Goal: Communication & Community: Answer question/provide support

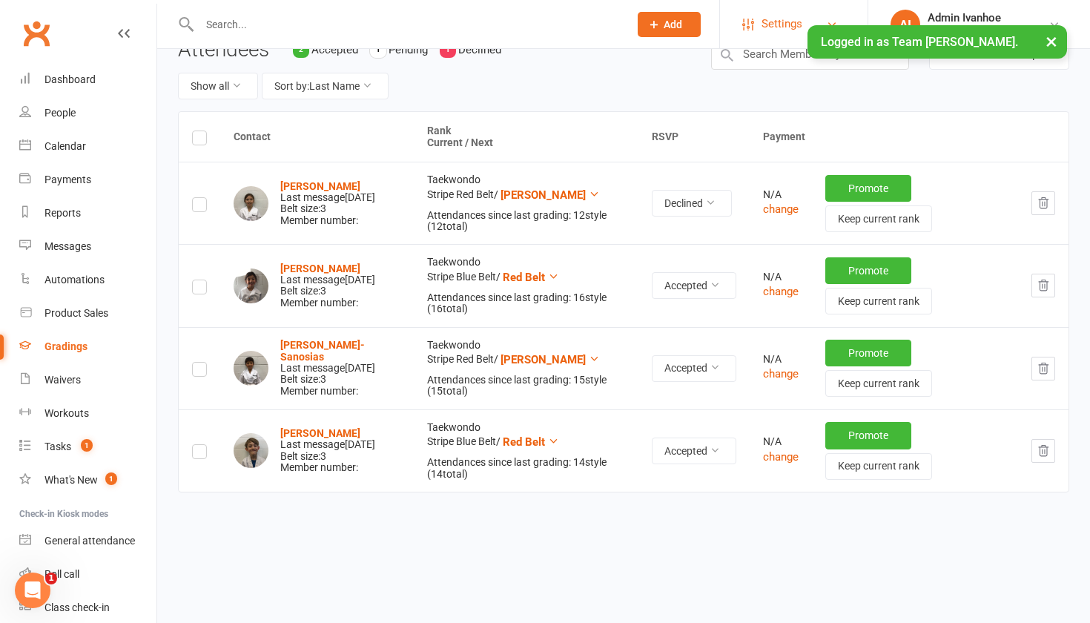
scroll to position [179, 0]
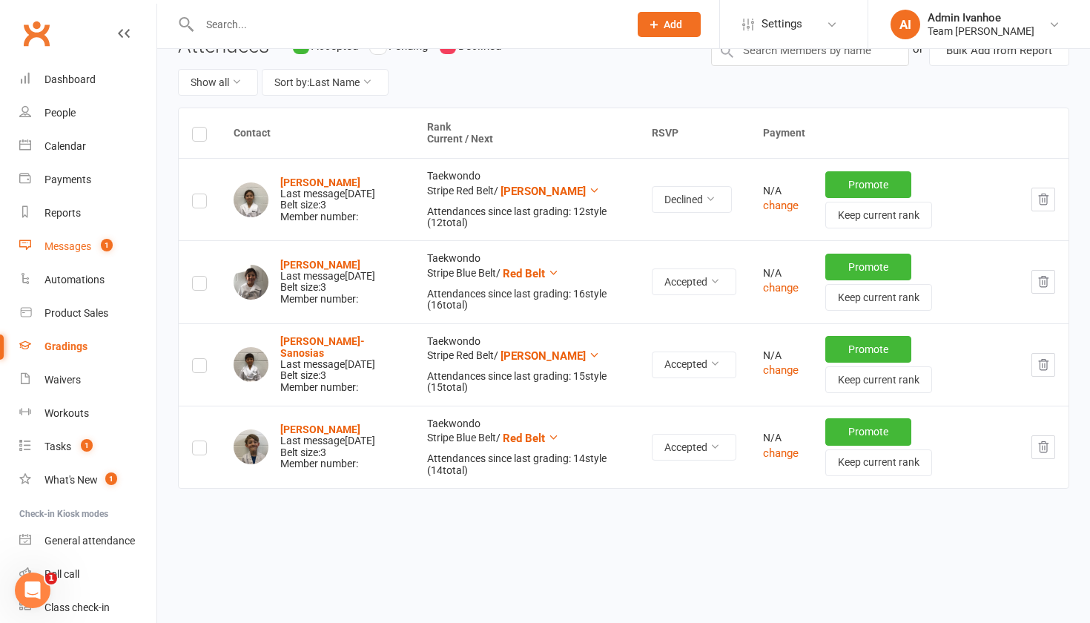
click at [73, 239] on link "Messages 1" at bounding box center [87, 246] width 137 height 33
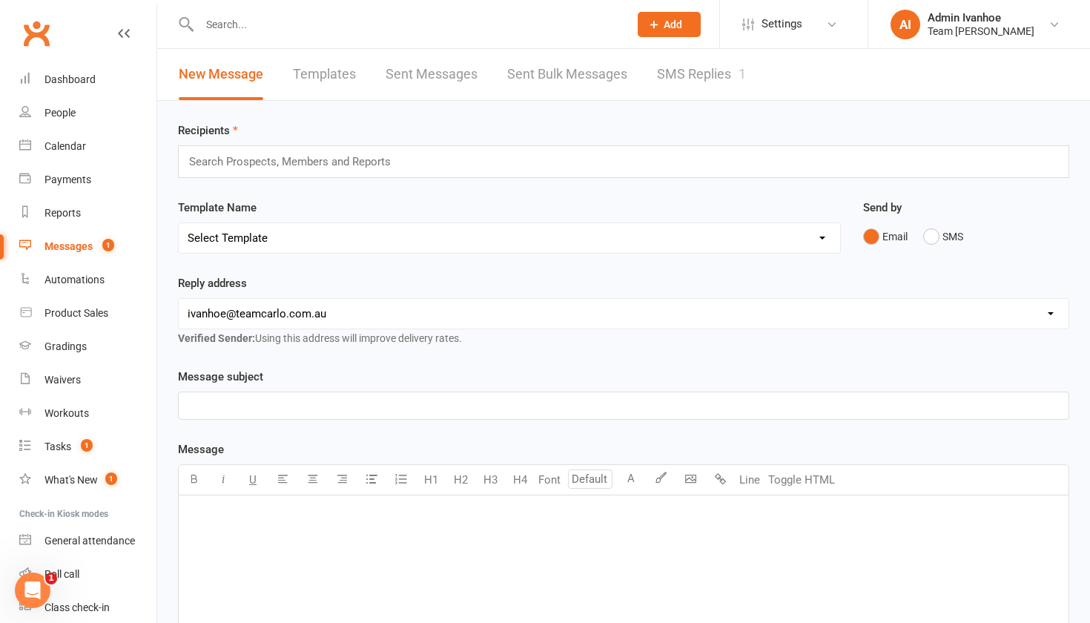
click at [715, 70] on link "SMS Replies 1" at bounding box center [701, 74] width 89 height 51
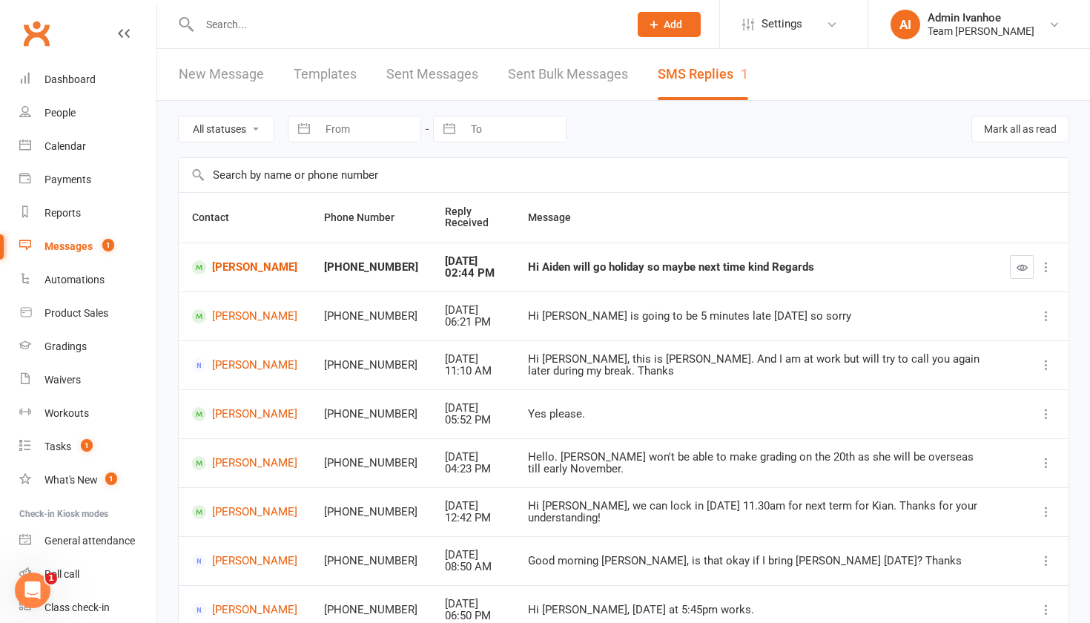
click at [226, 283] on td "Aiden Yu" at bounding box center [245, 267] width 132 height 49
click at [221, 260] on link "Aiden Yu" at bounding box center [244, 267] width 105 height 14
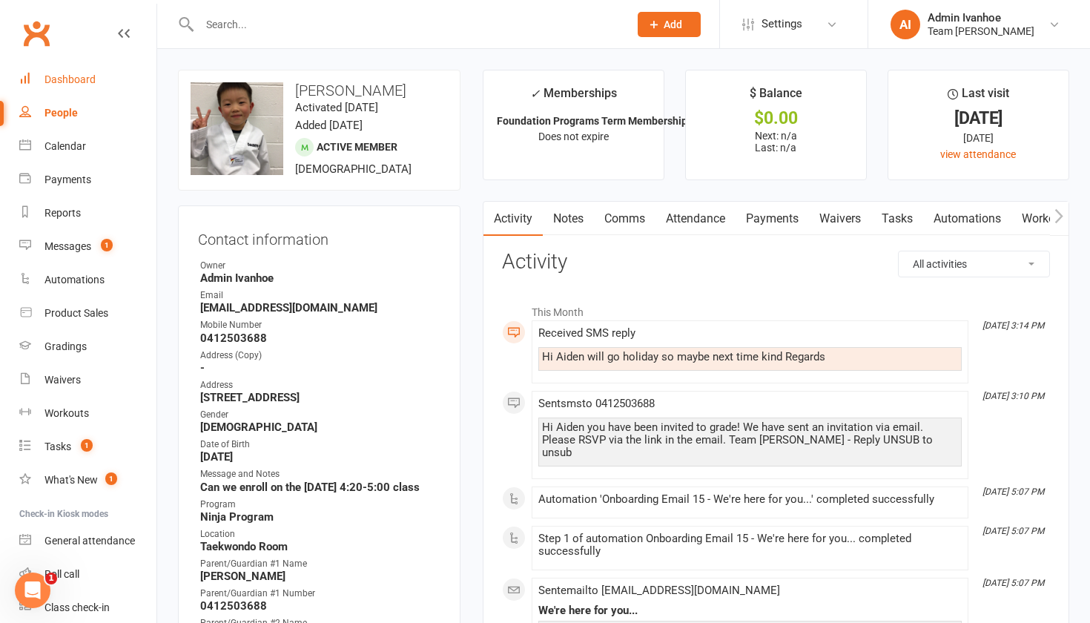
click at [64, 83] on div "Dashboard" at bounding box center [70, 79] width 51 height 12
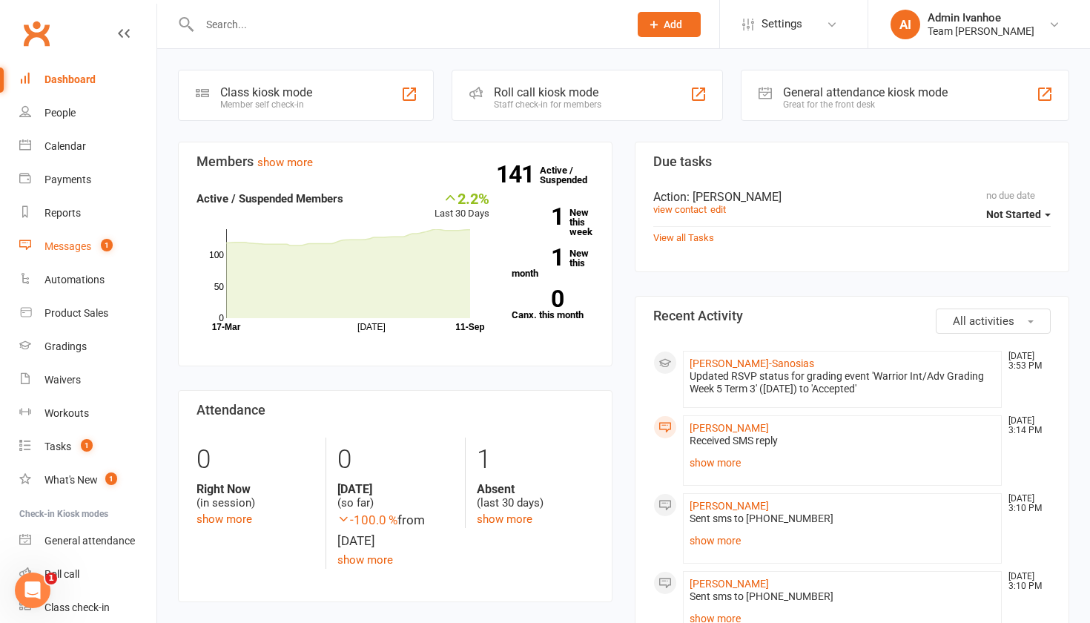
click at [91, 250] on div "Messages" at bounding box center [68, 246] width 47 height 12
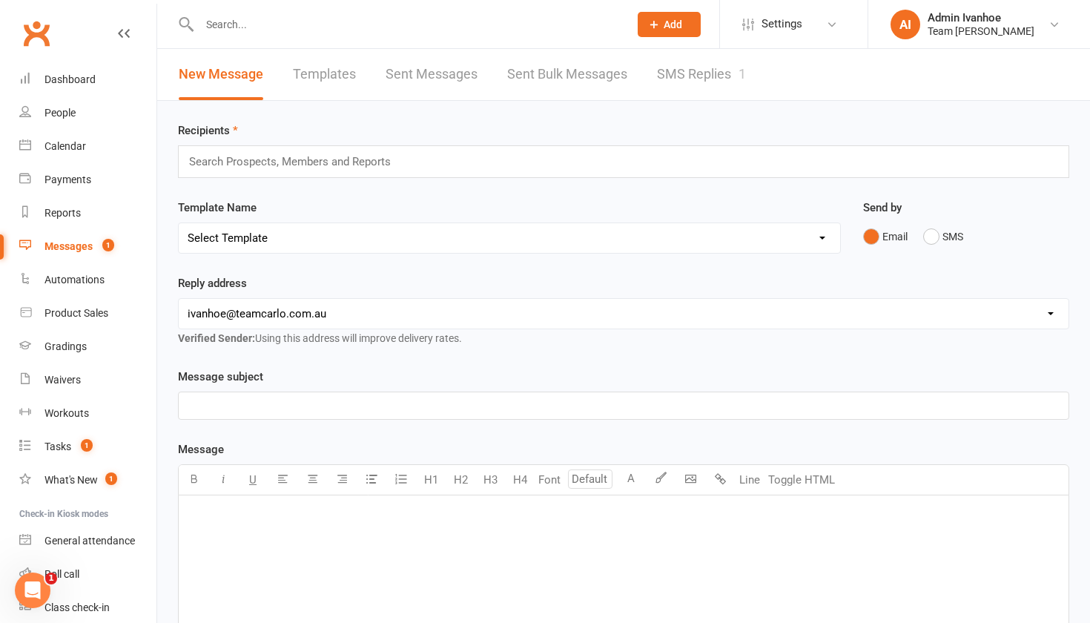
click at [717, 77] on link "SMS Replies 1" at bounding box center [701, 74] width 89 height 51
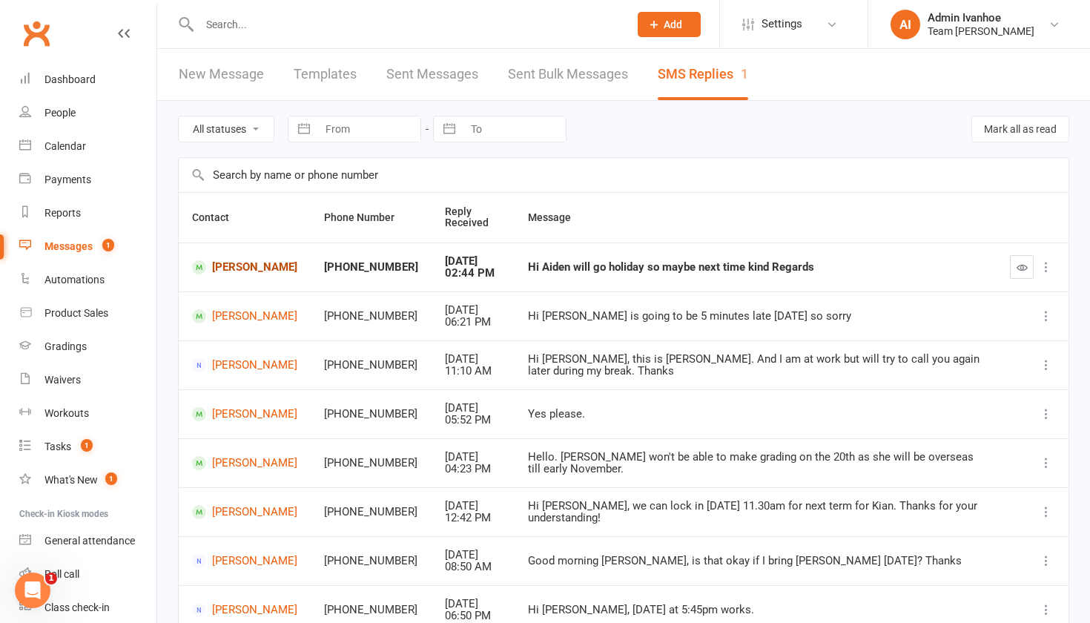
click at [219, 260] on link "[PERSON_NAME]" at bounding box center [244, 267] width 105 height 14
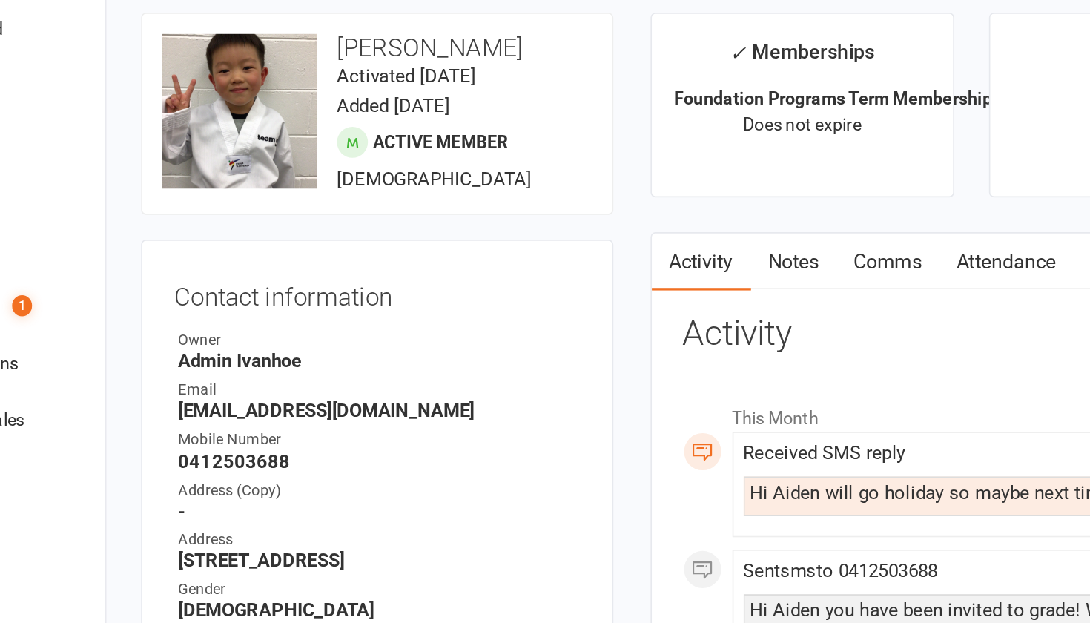
click at [289, 289] on div "Email" at bounding box center [320, 296] width 240 height 14
click at [627, 251] on h3 "Activity" at bounding box center [776, 262] width 548 height 23
drag, startPoint x: 626, startPoint y: 208, endPoint x: 464, endPoint y: 213, distance: 162.5
click at [255, 259] on div "Owner" at bounding box center [320, 266] width 240 height 14
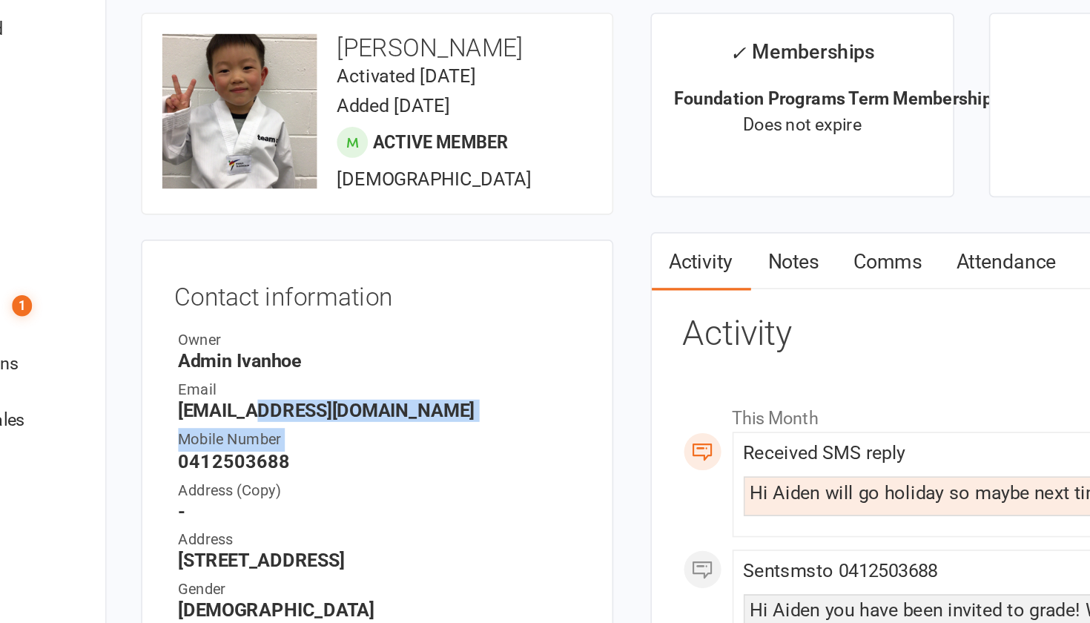
drag, startPoint x: 136, startPoint y: 259, endPoint x: 82, endPoint y: 272, distance: 54.9
click at [59, 197] on link "Reports" at bounding box center [87, 213] width 137 height 33
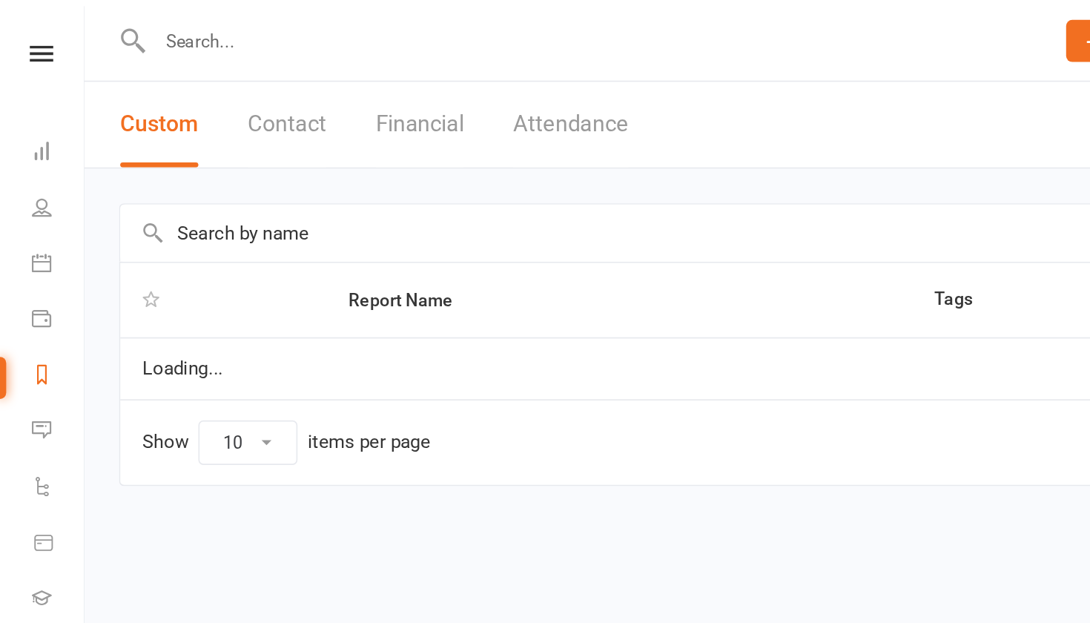
click at [59, 138] on div "Report Name Tags Created Loading... Show 10 25 50 100 items per page" at bounding box center [570, 216] width 1040 height 231
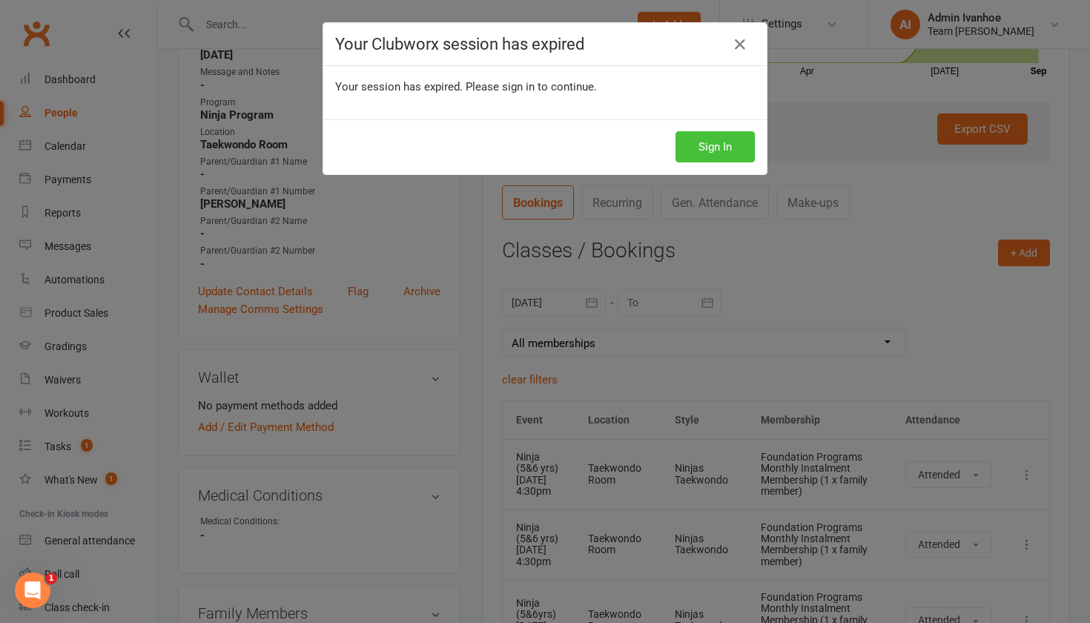
scroll to position [432, 0]
click at [722, 147] on button "Sign In" at bounding box center [715, 146] width 79 height 31
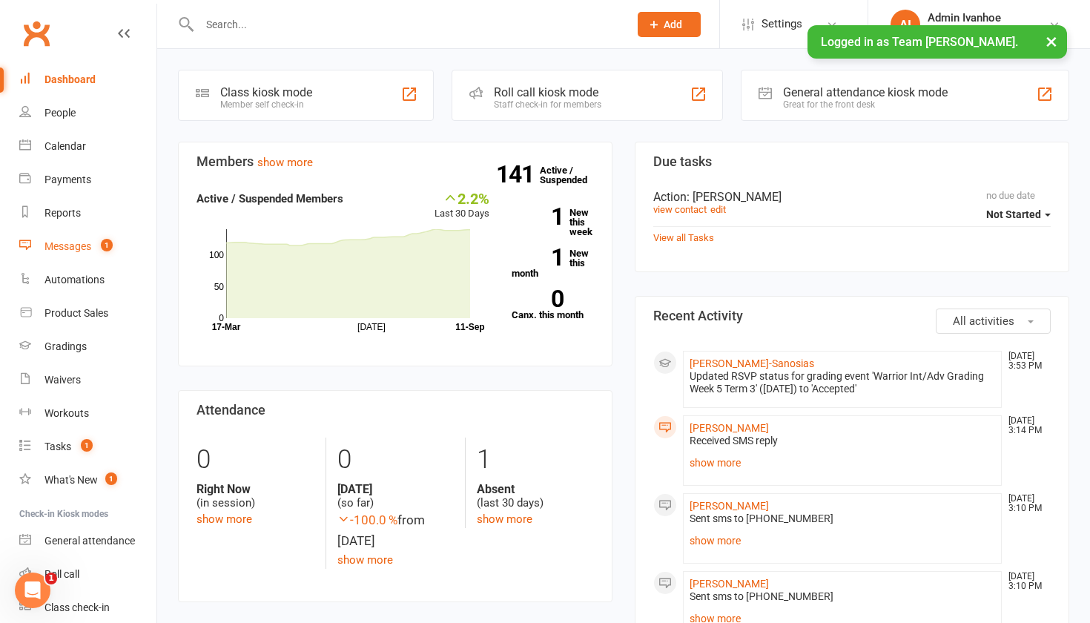
click at [65, 244] on div "Messages" at bounding box center [68, 246] width 47 height 12
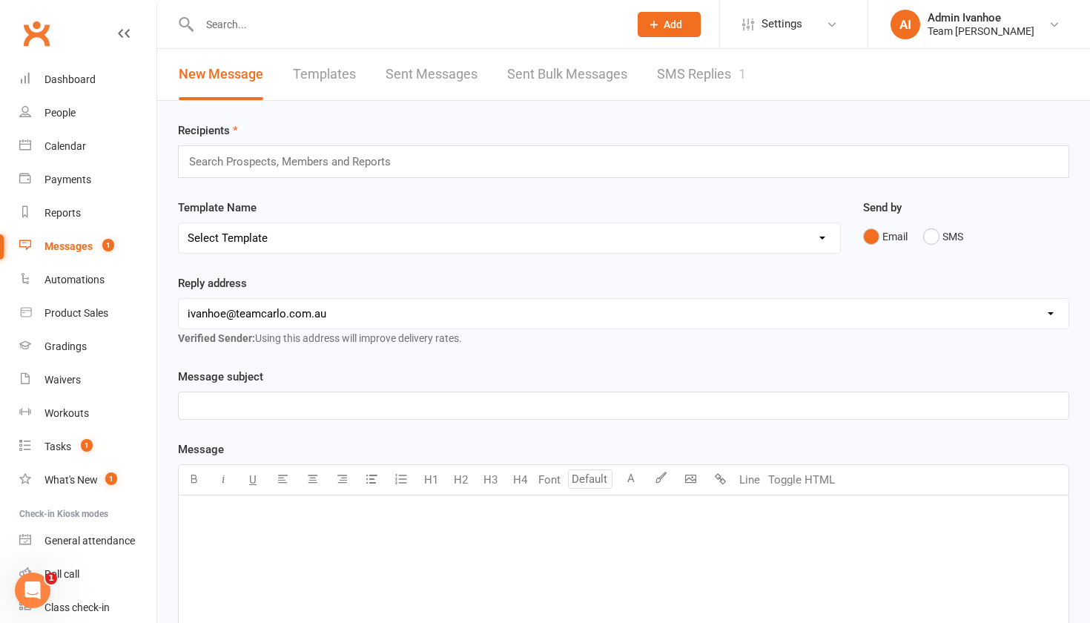
click at [689, 82] on link "SMS Replies 1" at bounding box center [701, 74] width 89 height 51
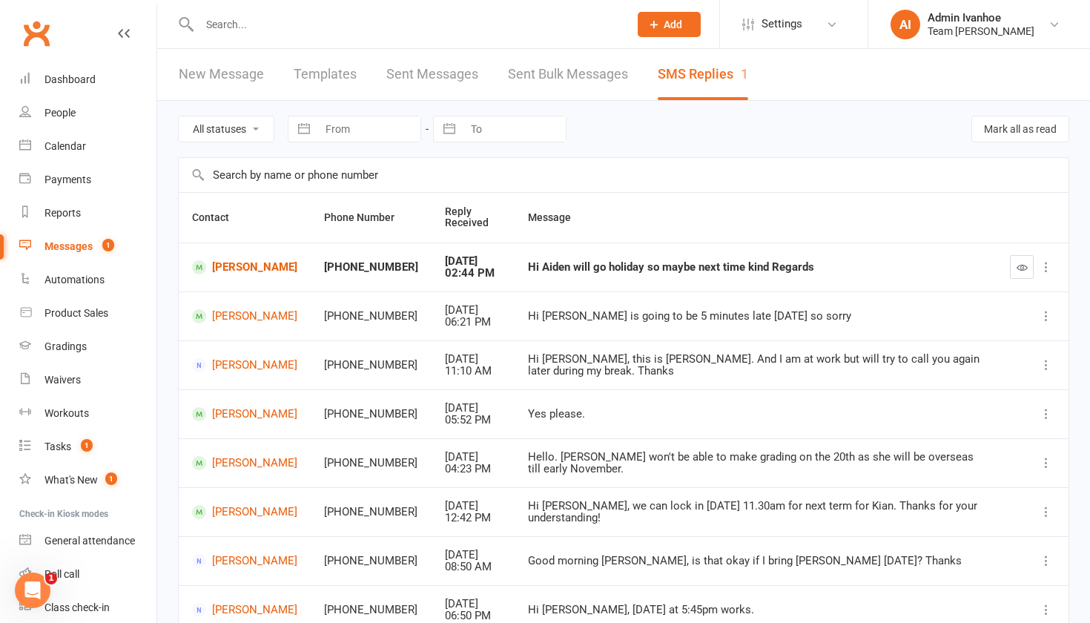
click at [210, 265] on link "[PERSON_NAME]" at bounding box center [244, 267] width 105 height 14
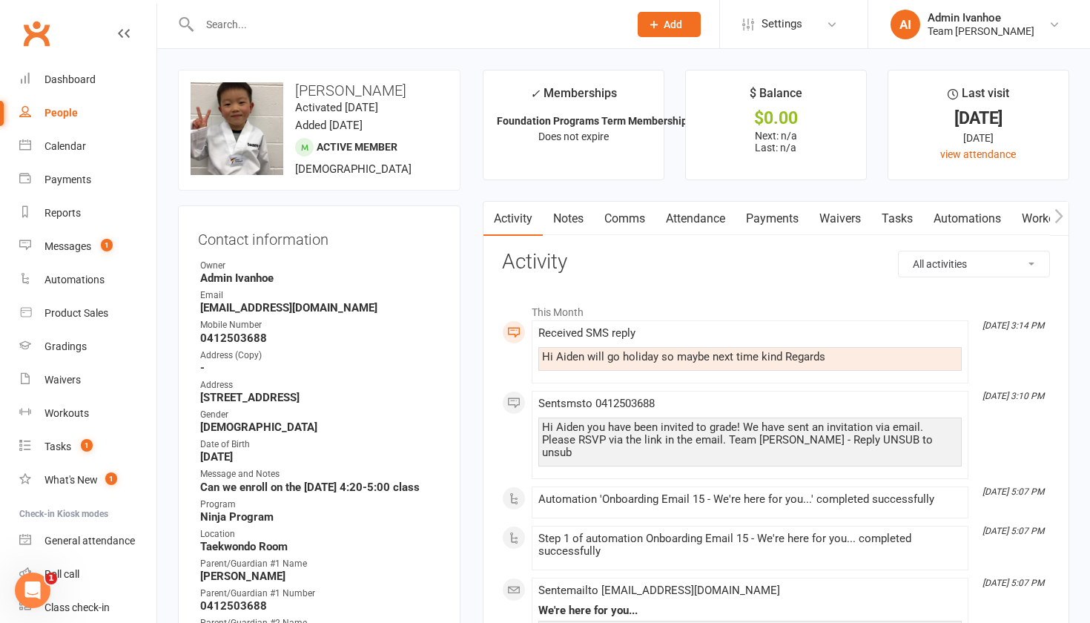
click at [619, 222] on link "Comms" at bounding box center [625, 219] width 62 height 34
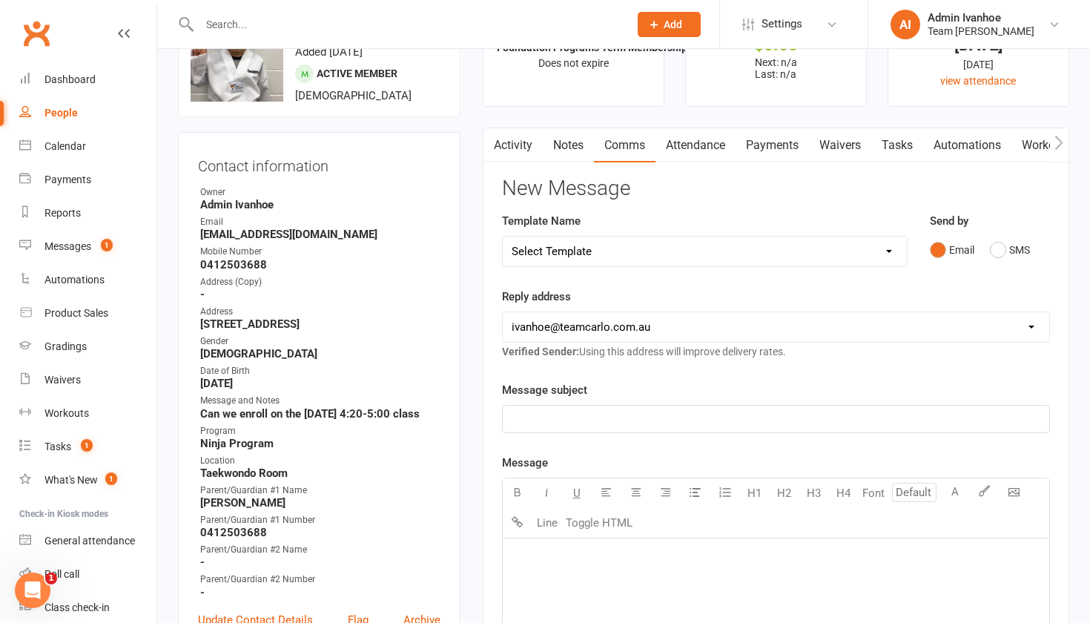
scroll to position [74, 0]
click at [998, 247] on button "SMS" at bounding box center [1010, 249] width 40 height 28
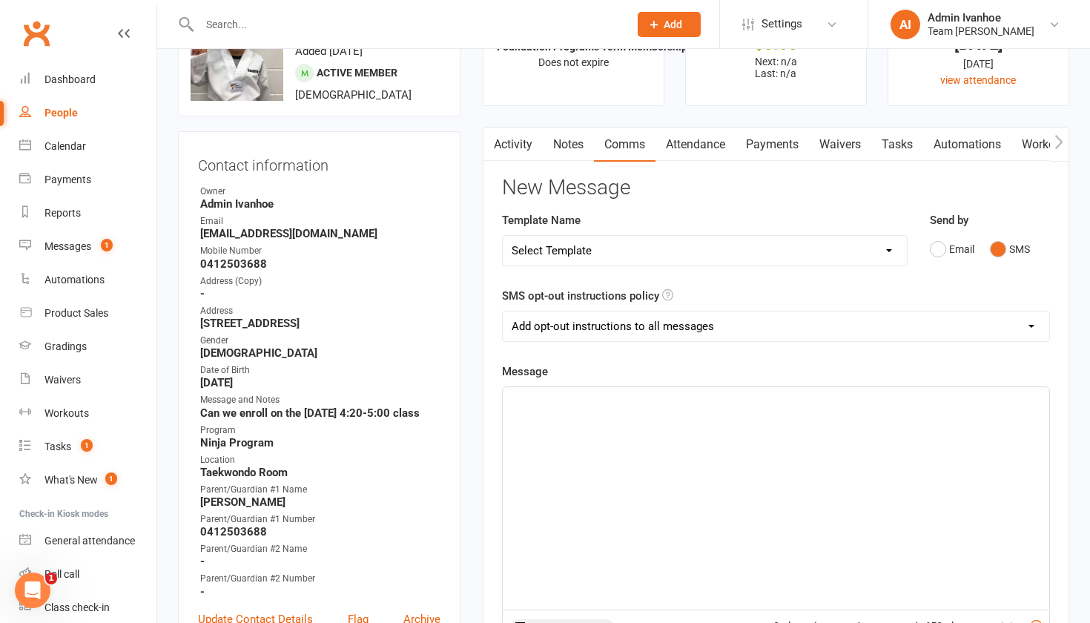
click at [640, 428] on div "﻿" at bounding box center [776, 498] width 547 height 223
click at [916, 400] on span "Hi [PERSON_NAME], thank you for your message. It not normal practice, because w…" at bounding box center [763, 400] width 503 height 13
click at [721, 399] on span "Hi [PERSON_NAME], thank you for your message. It not normal practice, because w…" at bounding box center [762, 400] width 501 height 13
click at [984, 404] on p "Hi [PERSON_NAME], thank you for your message. It's not normal practice, because…" at bounding box center [776, 401] width 529 height 18
click at [563, 421] on p "Hi [PERSON_NAME], thank you for your message. It's not normal practice, because…" at bounding box center [776, 410] width 529 height 36
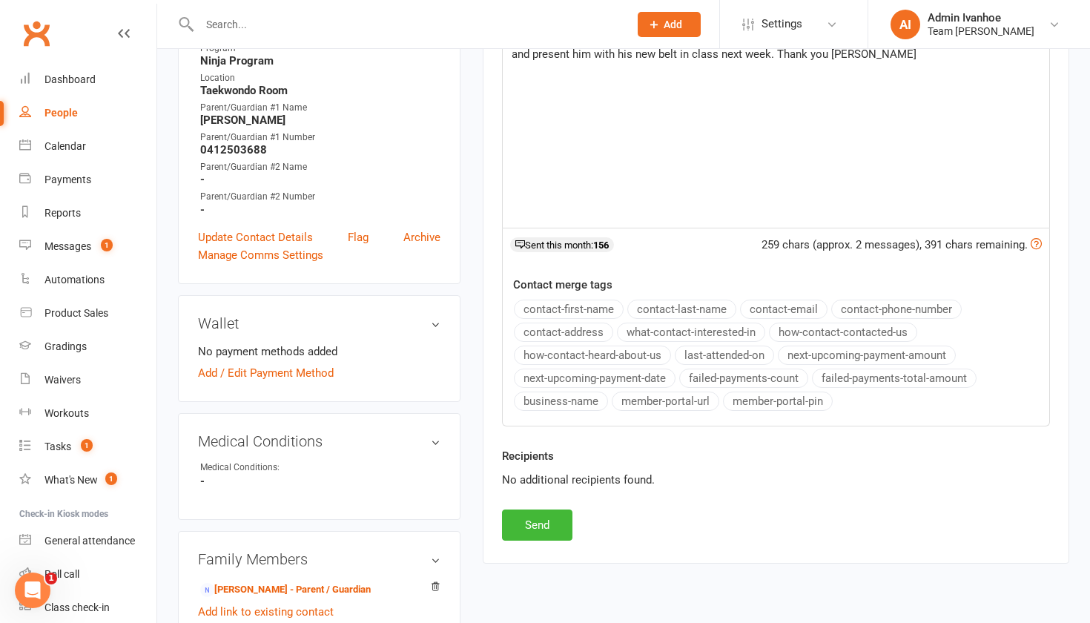
scroll to position [498, 0]
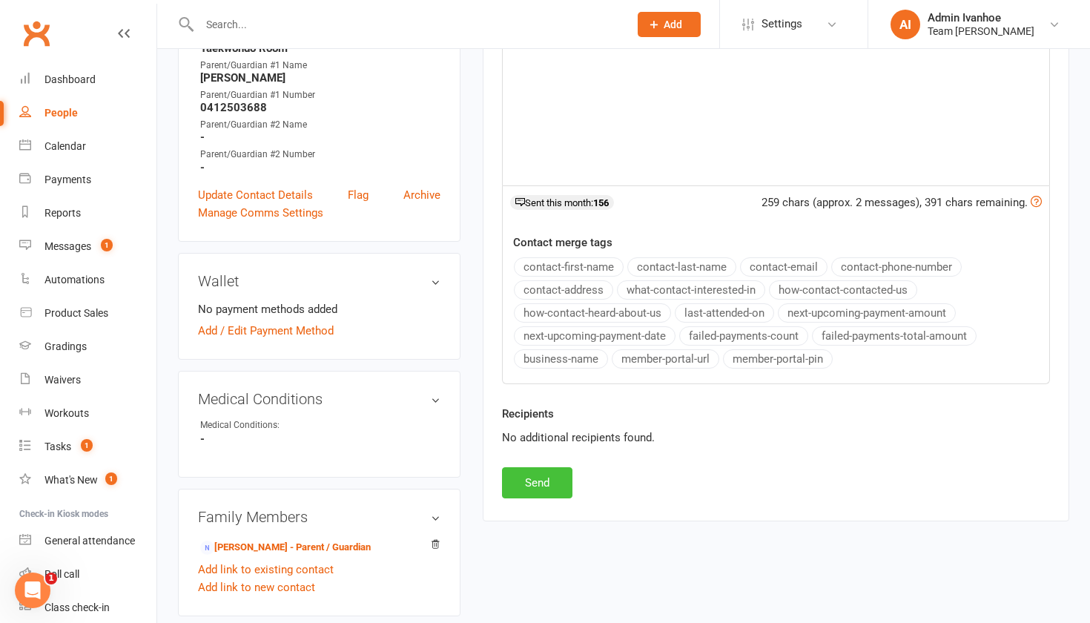
click at [527, 481] on button "Send" at bounding box center [537, 482] width 70 height 31
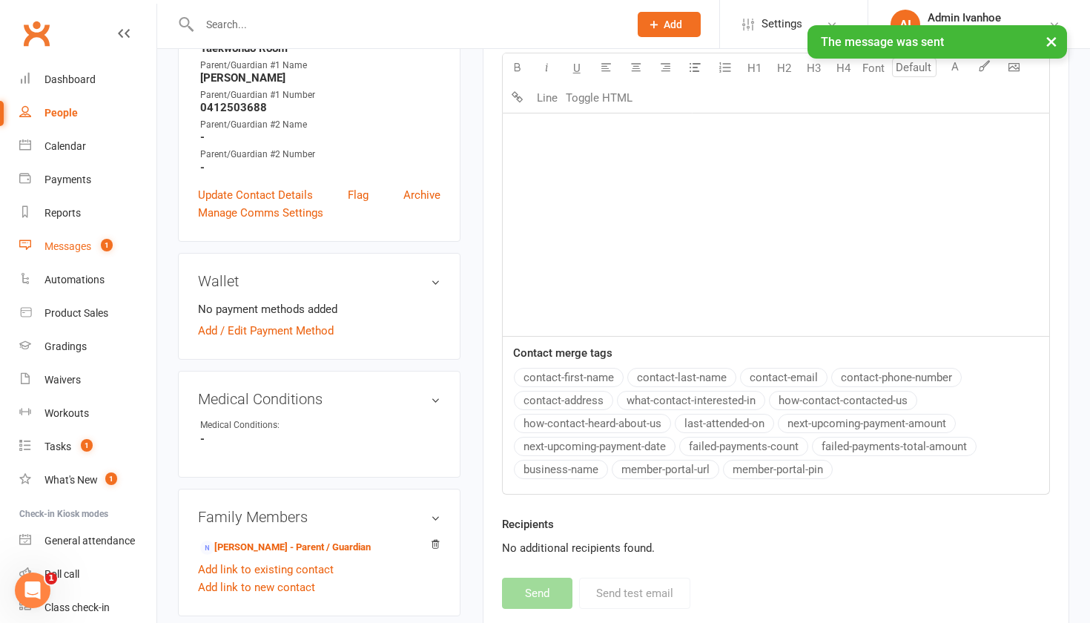
click at [79, 242] on div "Messages" at bounding box center [68, 246] width 47 height 12
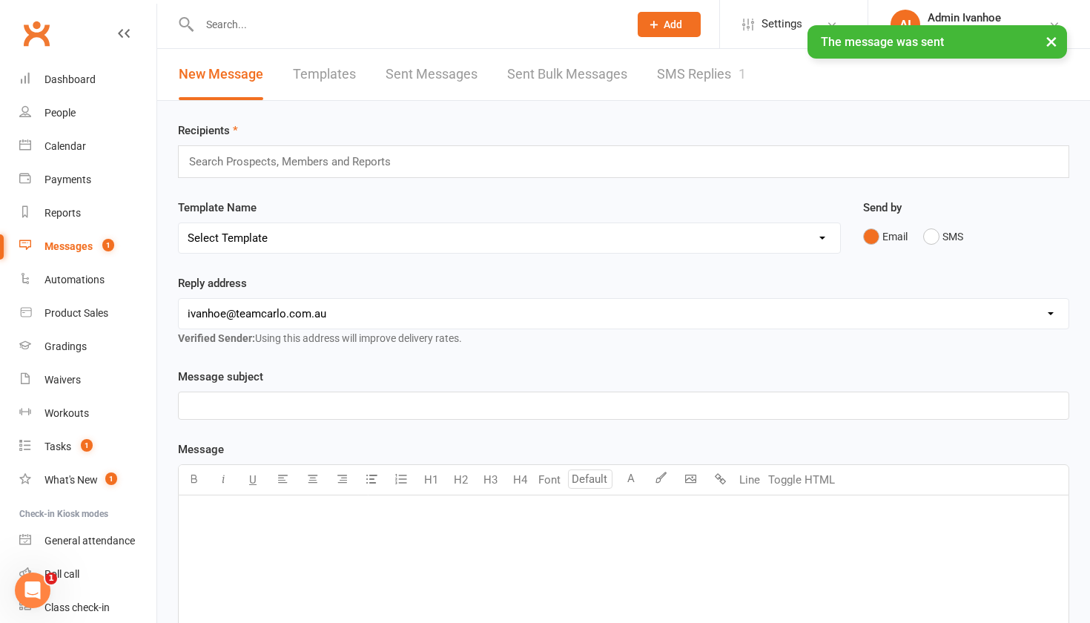
click at [687, 73] on link "SMS Replies 1" at bounding box center [701, 74] width 89 height 51
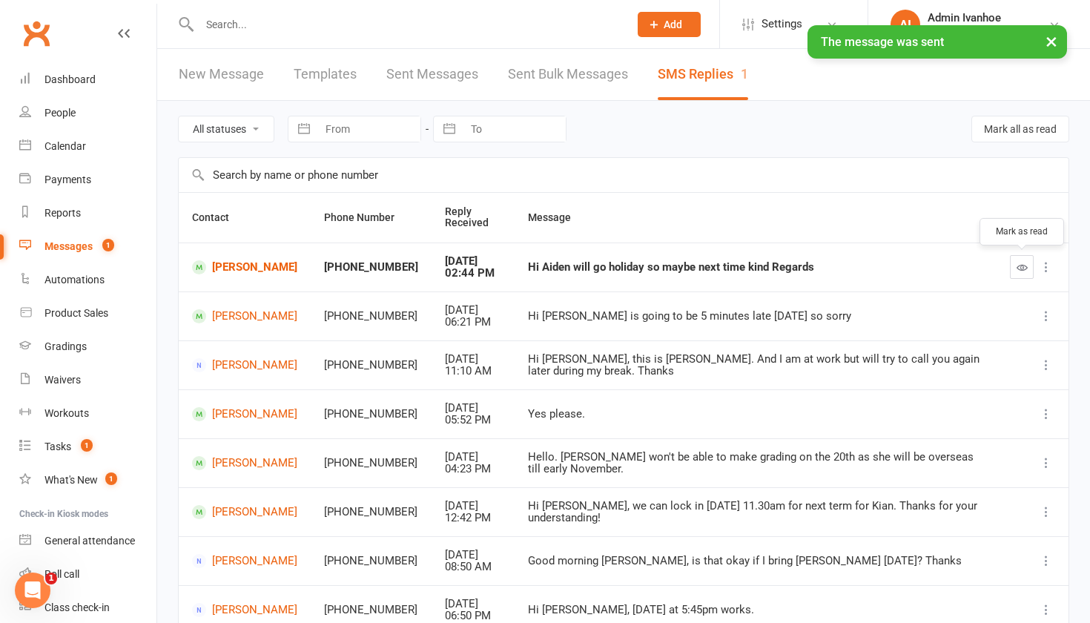
click at [1022, 263] on icon "button" at bounding box center [1022, 267] width 11 height 11
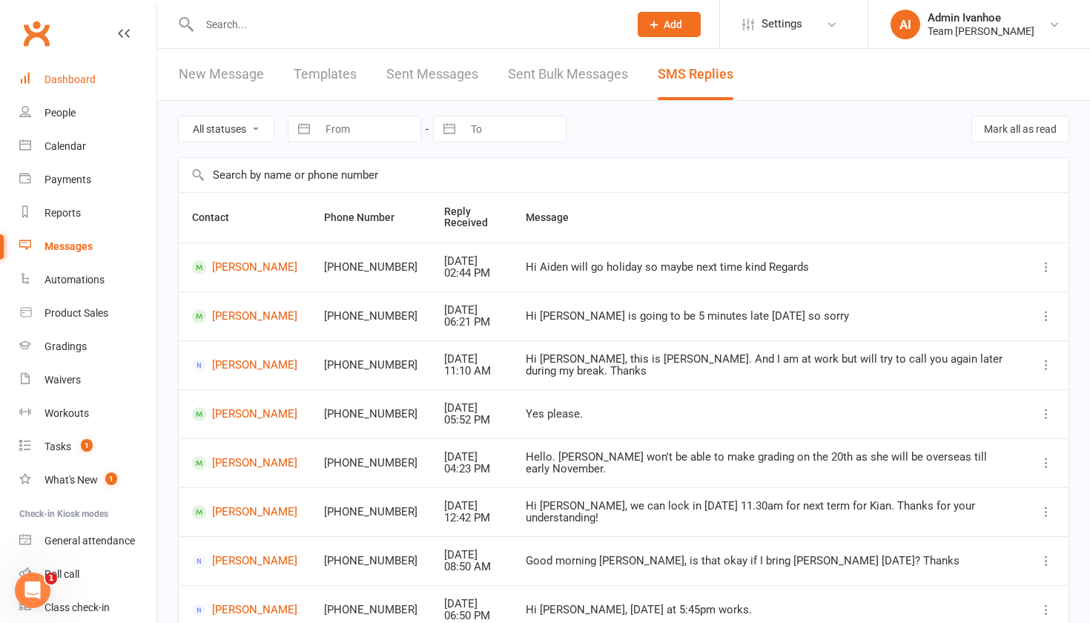
click at [68, 77] on div "Dashboard" at bounding box center [70, 79] width 51 height 12
